Goal: Task Accomplishment & Management: Manage account settings

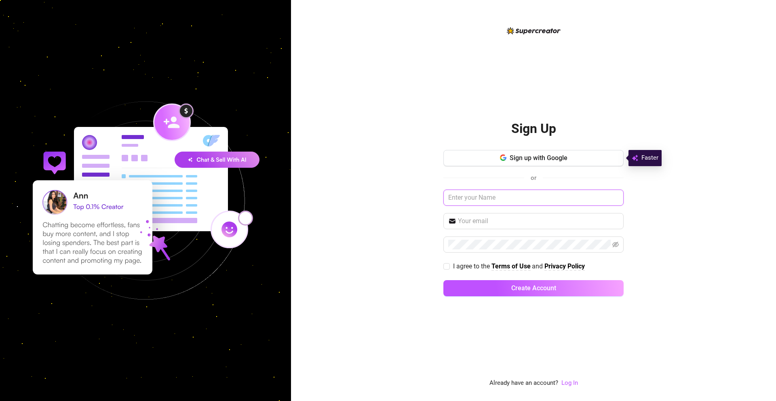
click at [461, 192] on input "text" at bounding box center [534, 198] width 180 height 16
type input "[PERSON_NAME]"
click at [484, 220] on input "text" at bounding box center [538, 221] width 161 height 10
type input "0418522106"
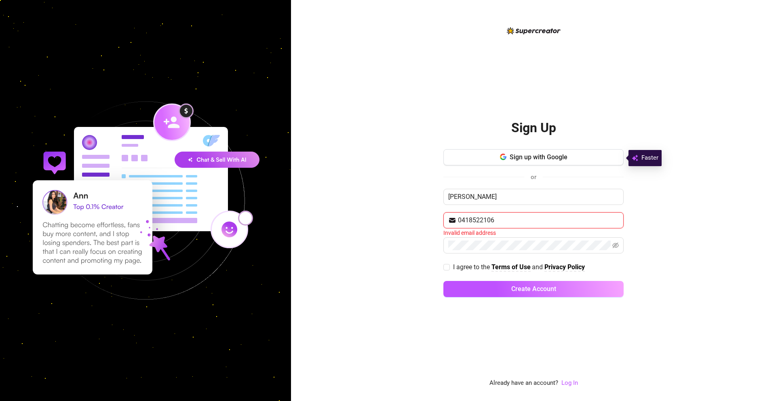
drag, startPoint x: 507, startPoint y: 219, endPoint x: 370, endPoint y: 213, distance: 136.8
click at [370, 213] on div "Sign Up Sign up with Google or [PERSON_NAME] 0418522106 Invalid email address I…" at bounding box center [533, 200] width 485 height 401
click at [463, 231] on div "Email address is required" at bounding box center [534, 232] width 180 height 9
click at [473, 224] on input "text" at bounding box center [538, 220] width 161 height 10
type input "[EMAIL_ADDRESS][DOMAIN_NAME]"
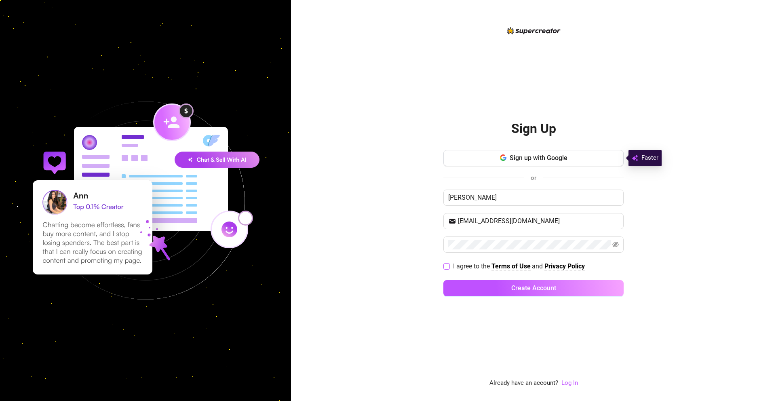
click at [449, 267] on span at bounding box center [447, 266] width 6 height 6
click at [449, 267] on input "I agree to the Terms of Use and Privacy Policy" at bounding box center [447, 266] width 6 height 6
checkbox input "true"
click at [619, 247] on span at bounding box center [616, 245] width 6 height 10
click at [620, 245] on span at bounding box center [534, 245] width 180 height 16
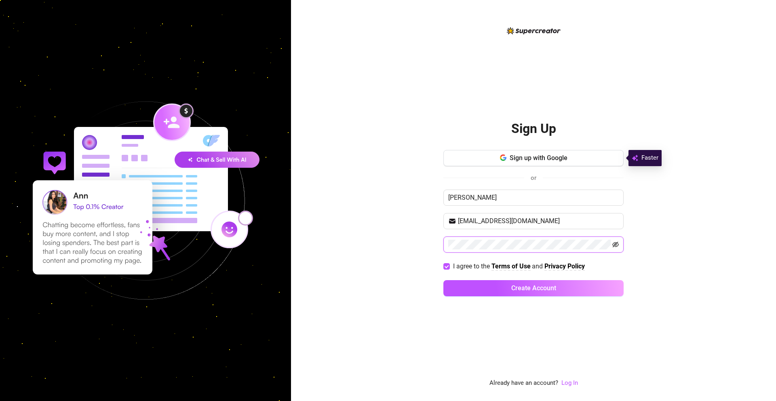
click at [618, 245] on icon "eye-invisible" at bounding box center [616, 244] width 6 height 6
click at [495, 285] on button "Create Account" at bounding box center [534, 288] width 180 height 16
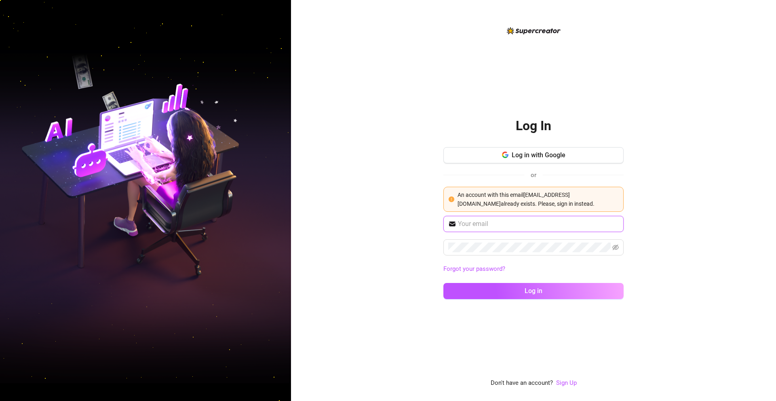
click at [515, 221] on input "text" at bounding box center [538, 224] width 161 height 10
click at [503, 220] on input "text" at bounding box center [538, 224] width 161 height 10
paste input "[EMAIL_ADDRESS][DOMAIN_NAME]"
type input "[EMAIL_ADDRESS][DOMAIN_NAME]"
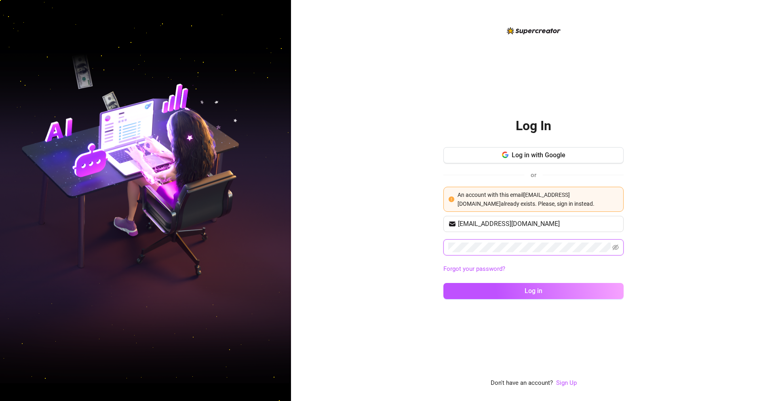
click at [444, 283] on button "Log in" at bounding box center [534, 291] width 180 height 16
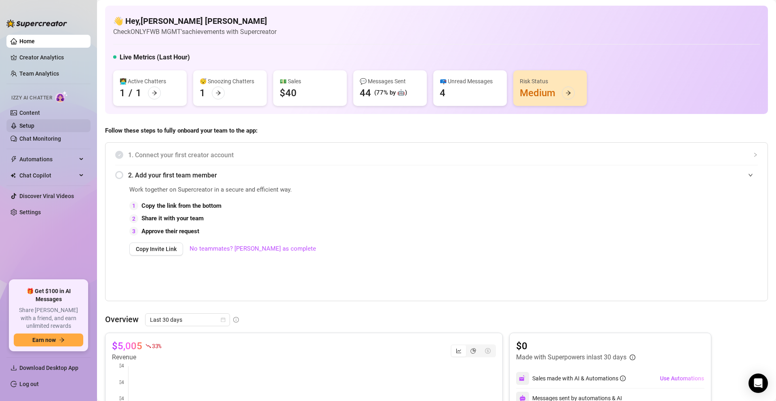
click at [34, 123] on link "Setup" at bounding box center [26, 126] width 15 height 6
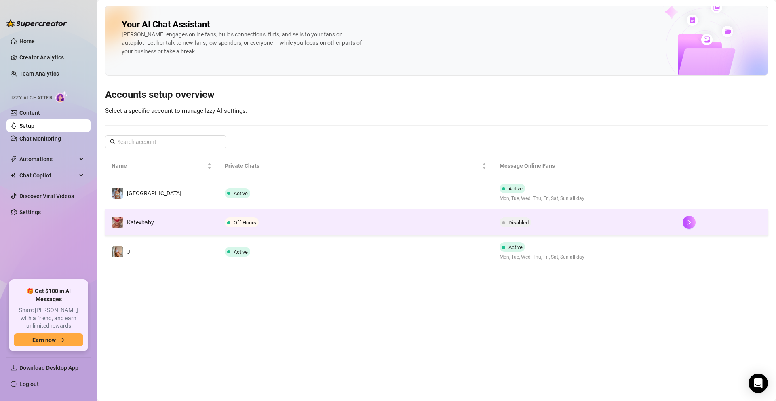
click at [174, 222] on td "Katexbaby" at bounding box center [161, 222] width 113 height 26
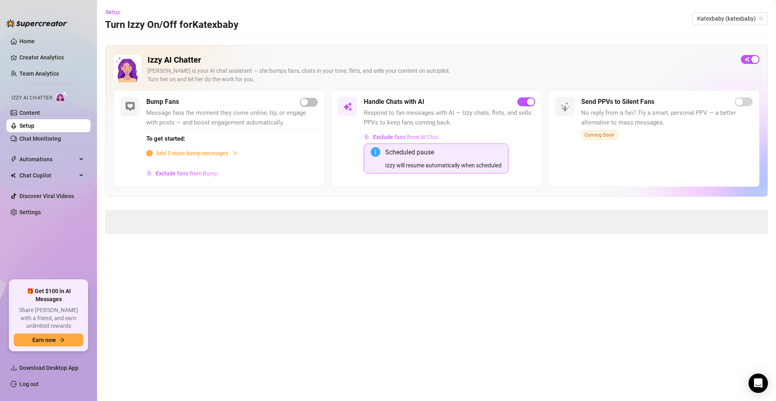
click at [213, 154] on span "Add 5 more bump messages" at bounding box center [192, 153] width 72 height 9
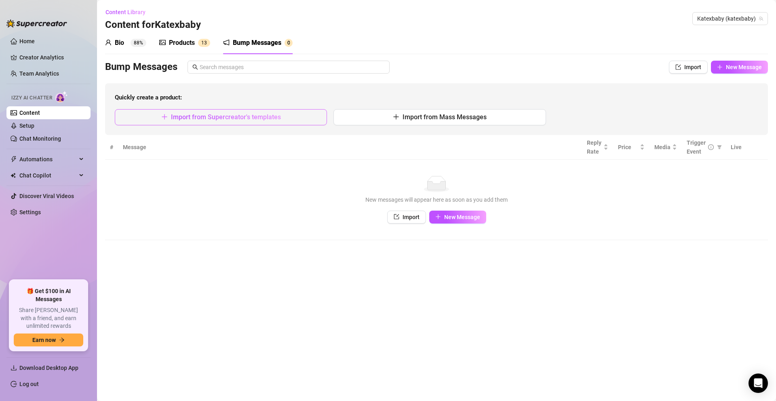
click at [260, 116] on span "Import from Supercreator's templates" at bounding box center [226, 117] width 110 height 8
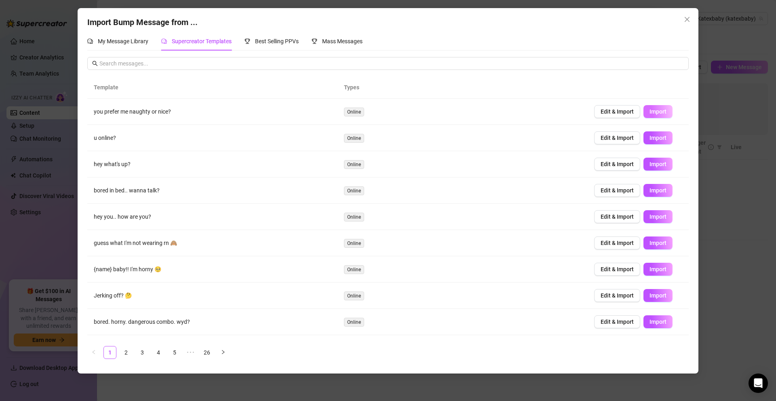
click at [653, 109] on span "Import" at bounding box center [658, 111] width 17 height 6
type textarea "you prefer me naughty or nice?"
click at [689, 21] on icon "close" at bounding box center [687, 19] width 6 height 6
